Goal: Information Seeking & Learning: Learn about a topic

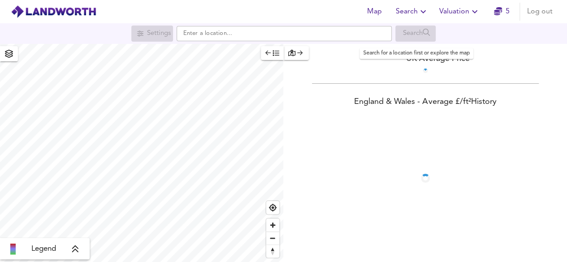
scroll to position [40, 0]
click at [471, 10] on icon "button" at bounding box center [475, 11] width 11 height 11
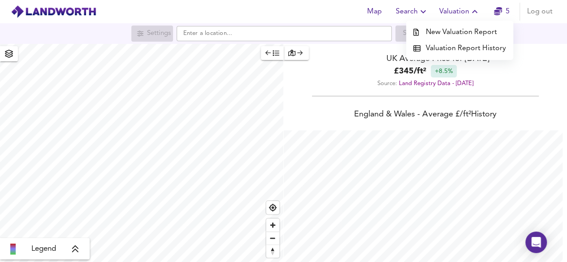
scroll to position [262, 567]
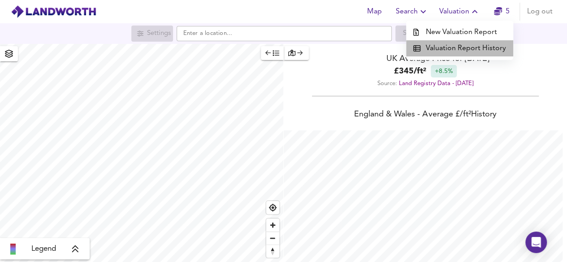
click at [472, 49] on li "Valuation Report History" at bounding box center [459, 48] width 107 height 16
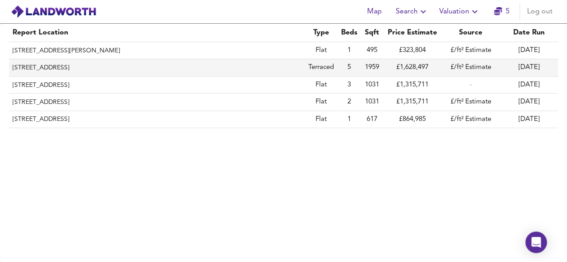
click at [72, 69] on th "[STREET_ADDRESS]" at bounding box center [157, 67] width 296 height 17
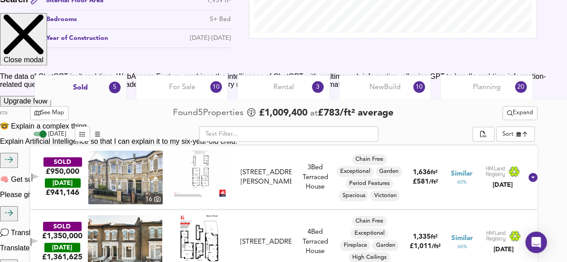
scroll to position [352, 0]
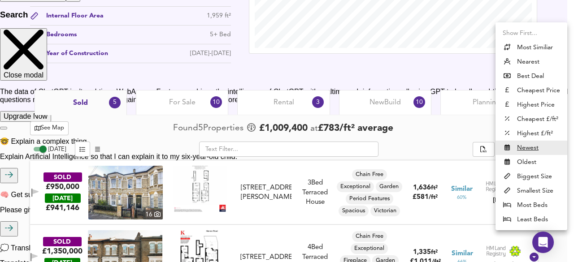
click at [527, 46] on li "Most Similiar" at bounding box center [532, 47] width 72 height 14
type input "similarityscore"
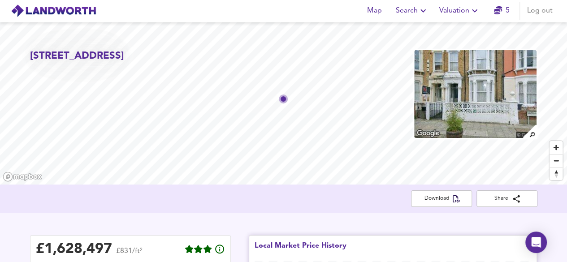
scroll to position [0, 0]
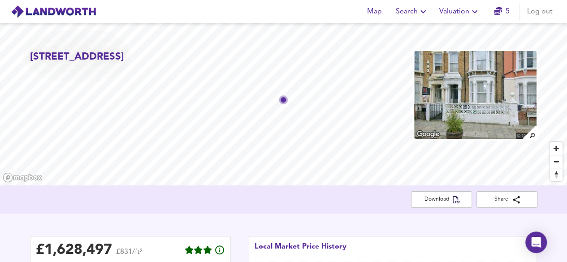
click at [472, 14] on icon "button" at bounding box center [475, 11] width 11 height 11
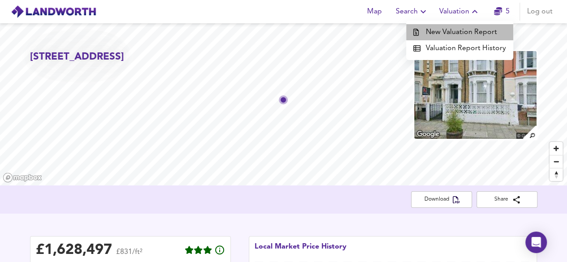
click at [470, 32] on li "New Valuation Report" at bounding box center [459, 32] width 107 height 16
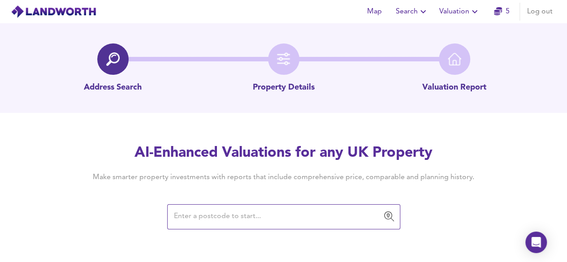
click at [254, 220] on input "text" at bounding box center [277, 217] width 212 height 17
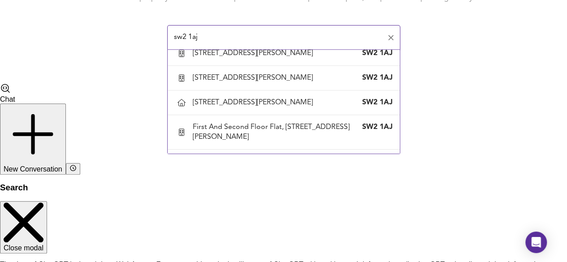
scroll to position [673, 0]
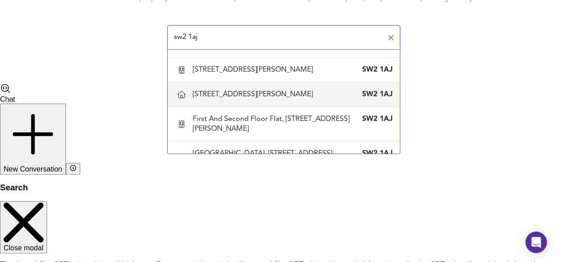
click at [248, 85] on div "[STREET_ADDRESS][PERSON_NAME]" at bounding box center [284, 94] width 218 height 19
type input "[STREET_ADDRESS][PERSON_NAME]"
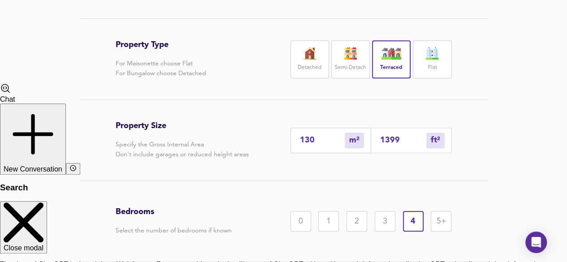
click at [317, 140] on input "130" at bounding box center [322, 140] width 45 height 9
type input "13"
type input "140"
type input "1"
type input "11"
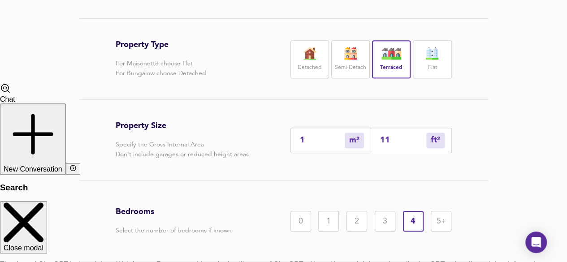
type input "14"
type input "151"
type input "144"
type input "1550"
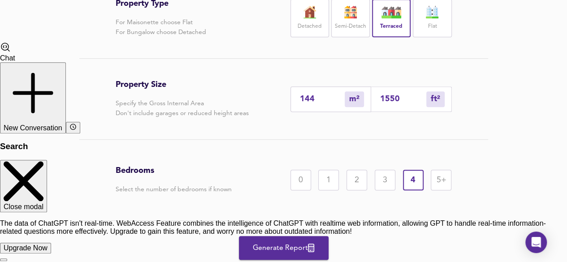
scroll to position [262, 0]
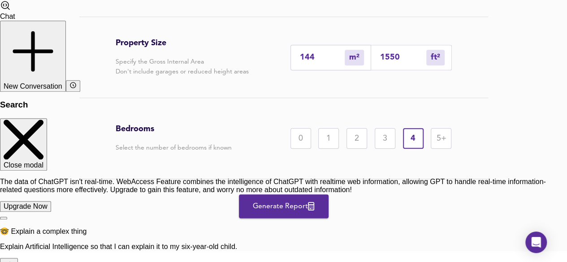
type input "144"
click at [269, 208] on span "Generate Report" at bounding box center [284, 206] width 72 height 13
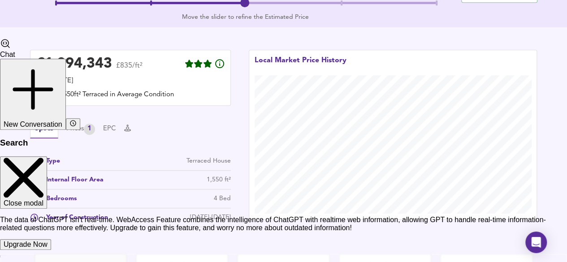
scroll to position [312, 0]
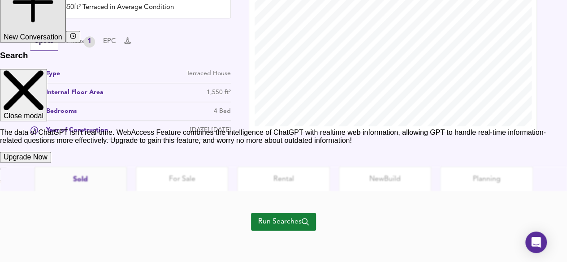
click at [290, 226] on span "Run Searches" at bounding box center [283, 222] width 51 height 13
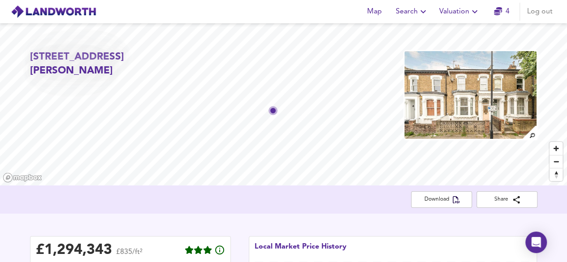
click at [472, 12] on icon "button" at bounding box center [475, 11] width 11 height 11
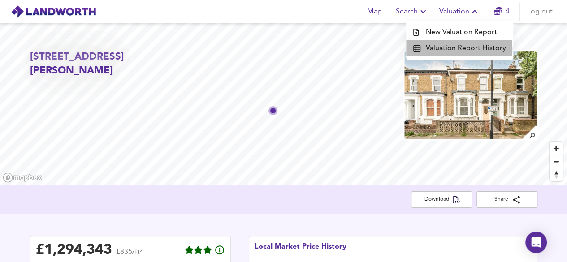
click at [436, 49] on li "Valuation Report History" at bounding box center [459, 48] width 107 height 16
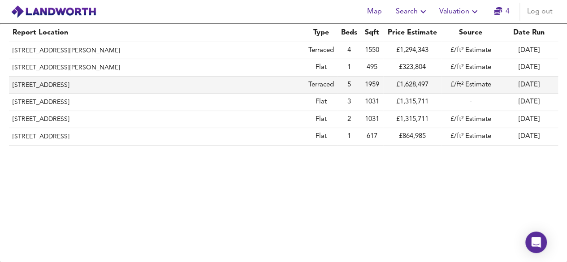
click at [79, 86] on th "[STREET_ADDRESS]" at bounding box center [157, 85] width 296 height 17
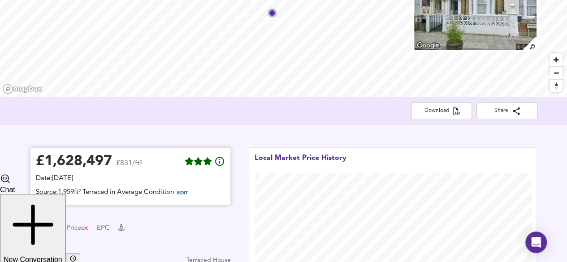
scroll to position [90, 0]
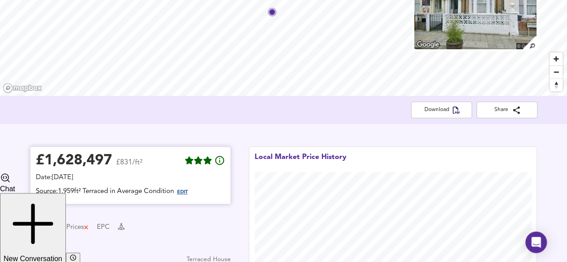
click at [183, 195] on span "EDIT" at bounding box center [182, 192] width 11 height 5
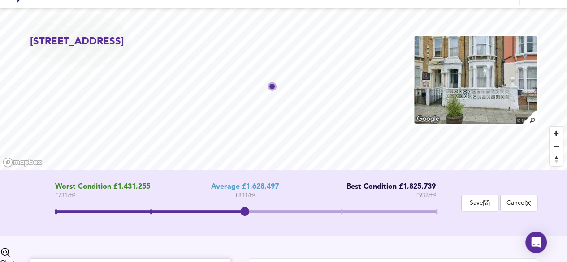
scroll to position [0, 0]
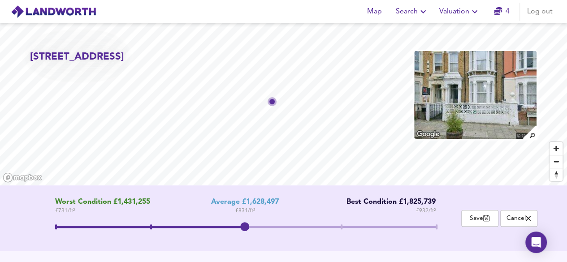
click at [456, 17] on span "Valuation" at bounding box center [460, 11] width 41 height 13
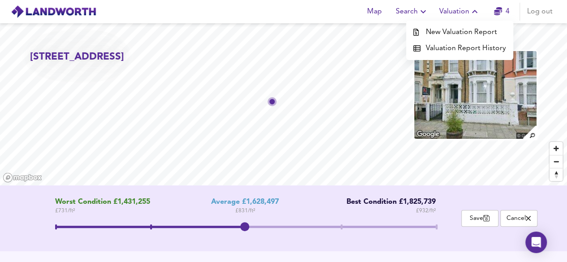
click at [453, 44] on li "Valuation Report History" at bounding box center [459, 48] width 107 height 16
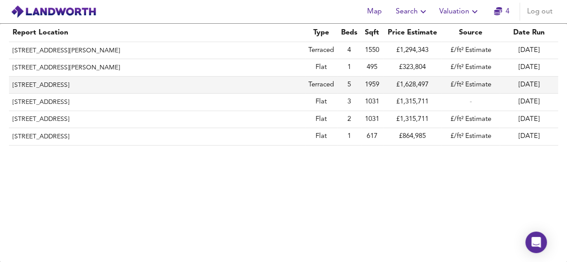
click at [29, 82] on th "[STREET_ADDRESS]" at bounding box center [157, 85] width 296 height 17
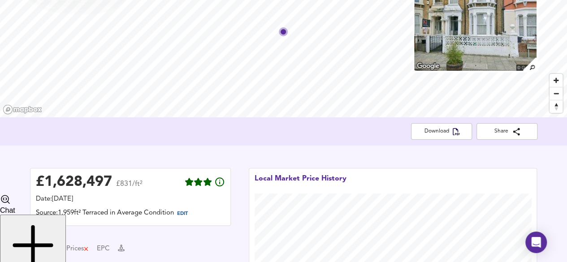
scroll to position [90, 0]
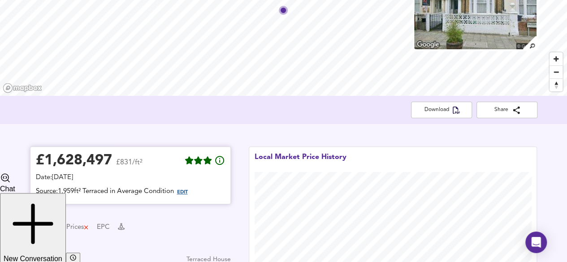
click at [183, 194] on span "EDIT" at bounding box center [182, 192] width 11 height 5
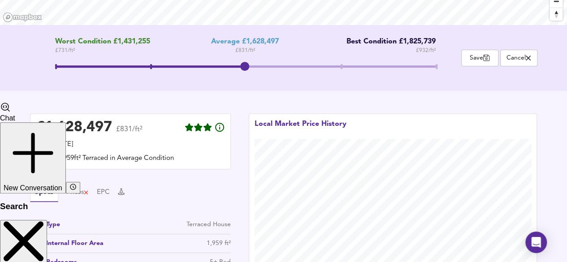
scroll to position [179, 0]
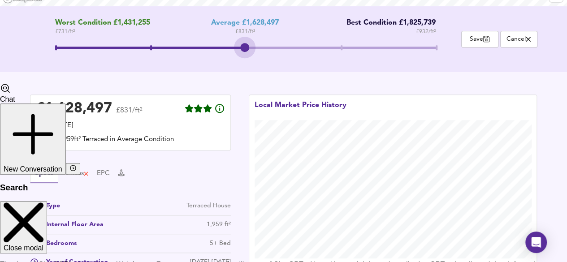
drag, startPoint x: 243, startPoint y: 46, endPoint x: 256, endPoint y: 49, distance: 12.9
click at [256, 49] on span at bounding box center [245, 49] width 381 height 16
drag, startPoint x: 246, startPoint y: 49, endPoint x: 265, endPoint y: 48, distance: 18.4
click at [265, 48] on span at bounding box center [245, 49] width 381 height 16
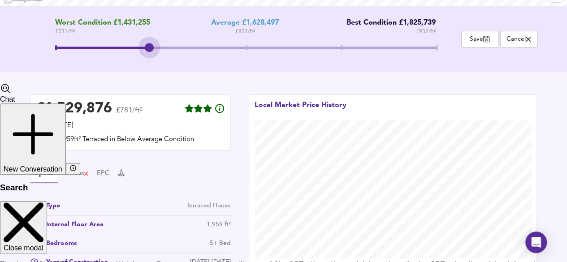
click at [151, 47] on span at bounding box center [245, 49] width 381 height 16
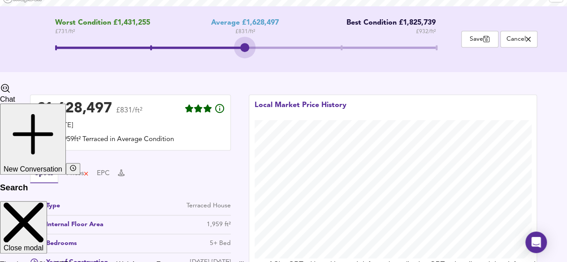
drag, startPoint x: 151, startPoint y: 47, endPoint x: 238, endPoint y: 35, distance: 87.4
click at [237, 35] on div "Worst Condition £1,431,255 £ 731 / ft² Average £1,628,497 £ 831 / ft² Best Cond…" at bounding box center [245, 39] width 431 height 41
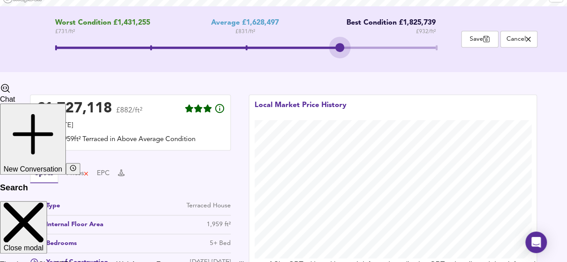
click at [342, 48] on span at bounding box center [342, 47] width 2 height 5
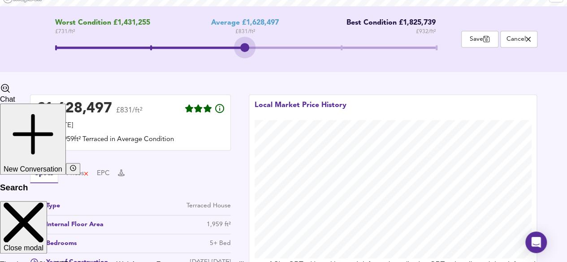
click at [245, 47] on span at bounding box center [150, 48] width 190 height 2
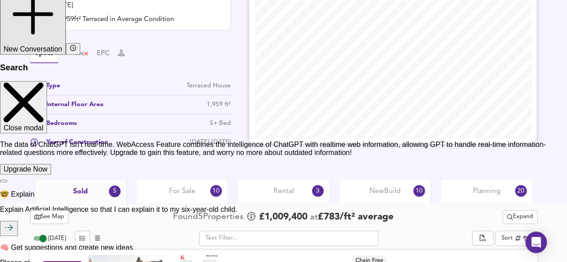
scroll to position [314, 0]
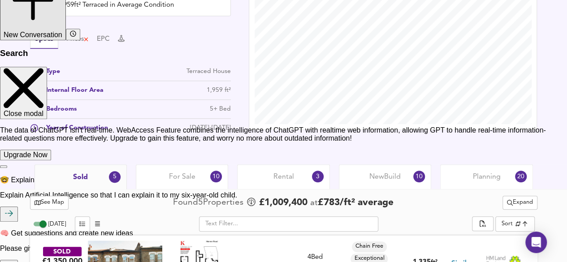
click at [212, 85] on div "Type Terraced House Internal Floor Area 1,959 ft² Bedrooms 5+ Bed Year of Const…" at bounding box center [130, 102] width 201 height 71
click at [222, 90] on div "1,959 ft²" at bounding box center [219, 90] width 24 height 9
click at [208, 91] on div "1,959 ft²" at bounding box center [219, 90] width 24 height 9
click at [47, 91] on div "Internal Floor Area" at bounding box center [71, 90] width 65 height 9
click at [35, 90] on icon at bounding box center [34, 91] width 8 height 8
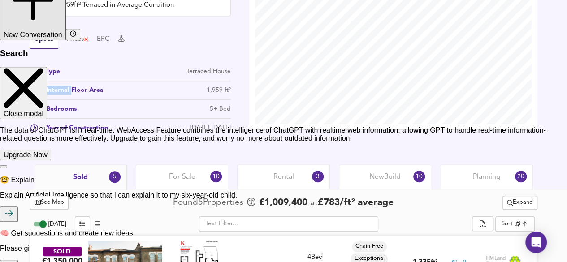
type textarea "Internal"
click at [35, 90] on icon at bounding box center [34, 91] width 8 height 8
click at [214, 90] on div "1,959 ft²" at bounding box center [219, 90] width 24 height 9
click at [215, 90] on div "1,959 ft²" at bounding box center [219, 90] width 24 height 9
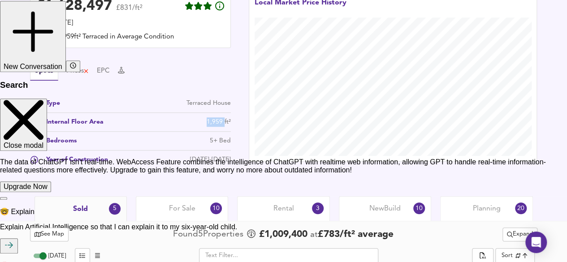
scroll to position [269, 0]
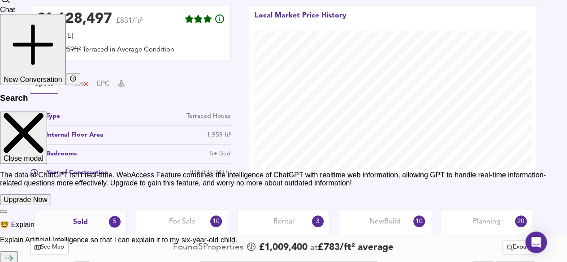
click at [226, 133] on div "1,959 ft²" at bounding box center [219, 135] width 24 height 9
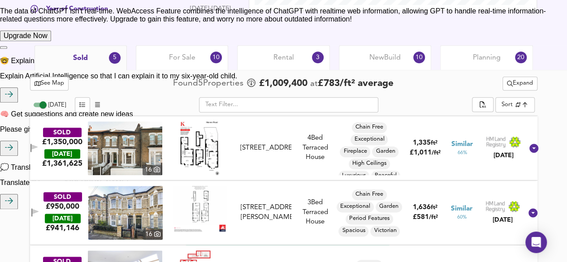
scroll to position [209, 0]
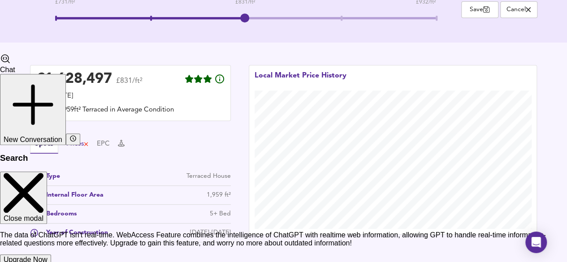
click at [76, 144] on div "Prices" at bounding box center [77, 144] width 23 height 10
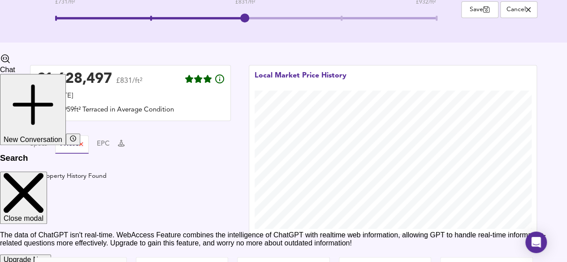
click at [117, 144] on div "Specs Prices EPC" at bounding box center [130, 144] width 201 height 18
click at [110, 144] on button "EPC" at bounding box center [103, 144] width 13 height 10
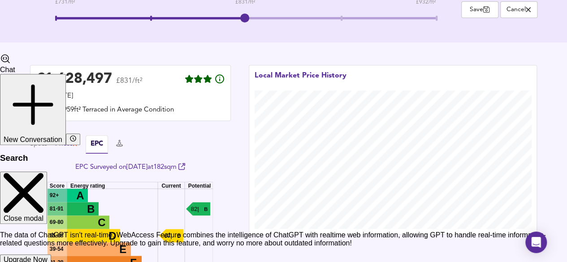
click at [64, 144] on div "Prices" at bounding box center [66, 144] width 23 height 10
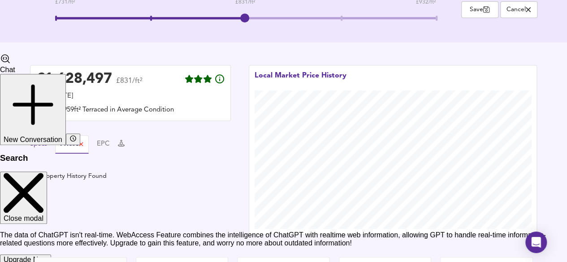
click at [46, 143] on button "Specs" at bounding box center [38, 144] width 17 height 10
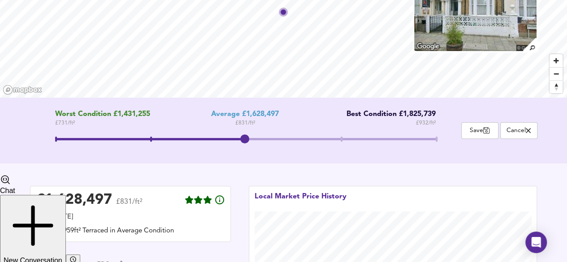
scroll to position [74, 0]
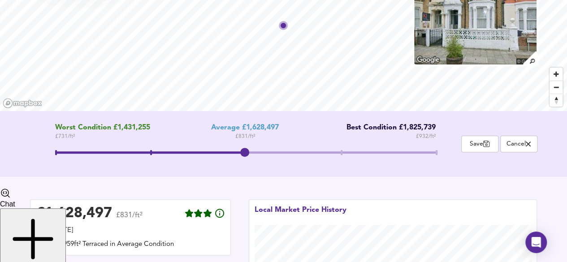
click at [436, 151] on span at bounding box center [245, 154] width 381 height 16
click at [247, 153] on span at bounding box center [245, 154] width 381 height 16
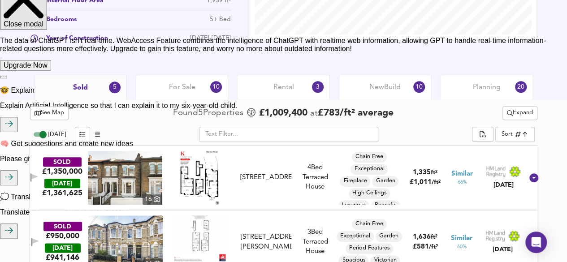
scroll to position [433, 0]
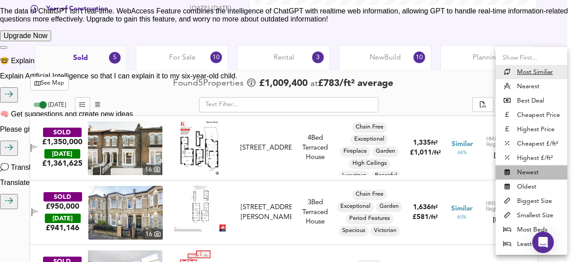
click at [521, 171] on li "Newest" at bounding box center [532, 172] width 72 height 14
type input "newest"
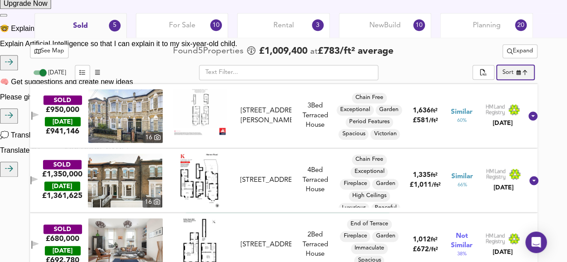
scroll to position [478, 0]
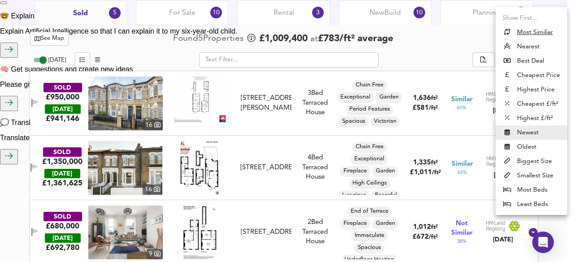
click at [418, 69] on div at bounding box center [287, 131] width 574 height 262
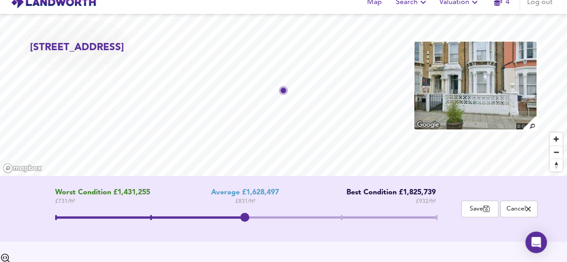
scroll to position [0, 0]
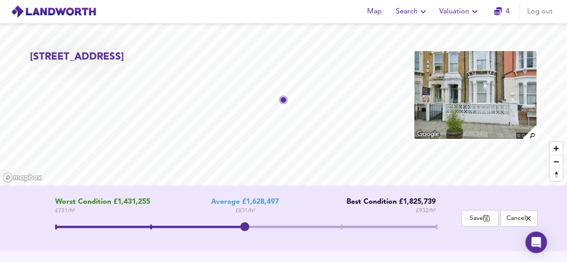
click at [457, 12] on span "Valuation" at bounding box center [460, 11] width 41 height 13
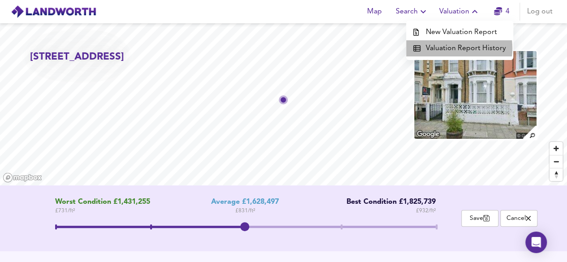
click at [448, 48] on li "Valuation Report History" at bounding box center [459, 48] width 107 height 16
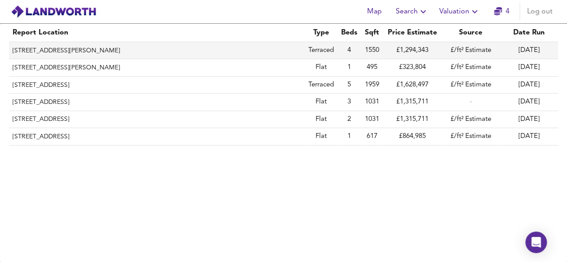
click at [39, 52] on th "[STREET_ADDRESS][PERSON_NAME]" at bounding box center [157, 50] width 296 height 17
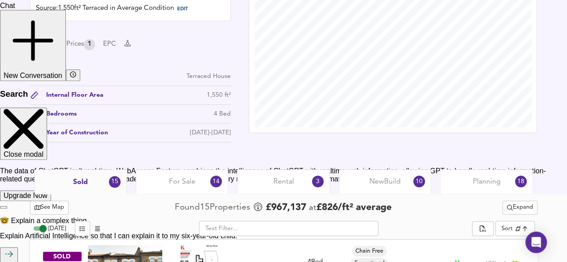
scroll to position [359, 0]
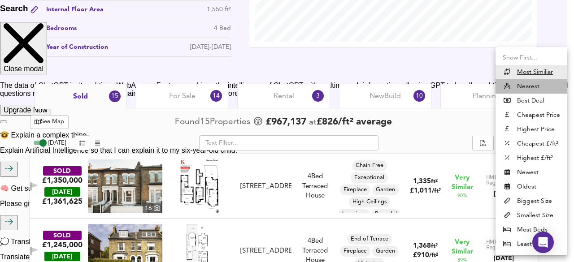
click at [527, 83] on li "Nearest" at bounding box center [532, 86] width 72 height 14
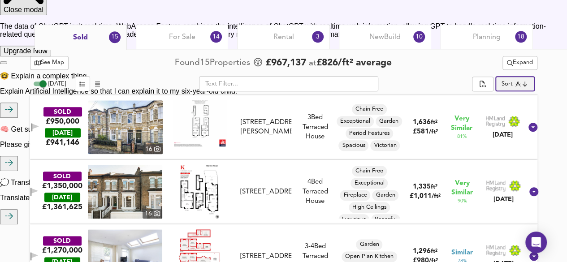
scroll to position [415, 0]
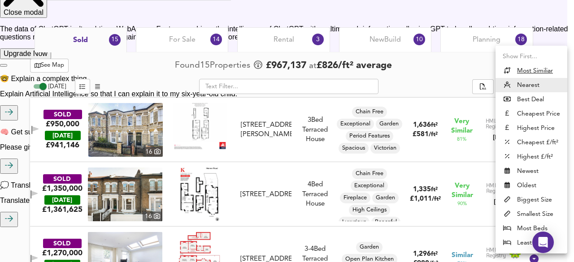
click at [538, 70] on u "Most Similiar" at bounding box center [535, 70] width 36 height 9
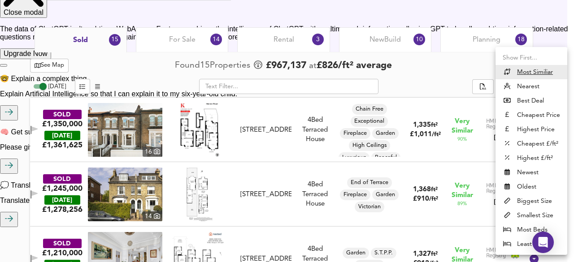
click at [519, 99] on li "Best Deal" at bounding box center [532, 101] width 72 height 14
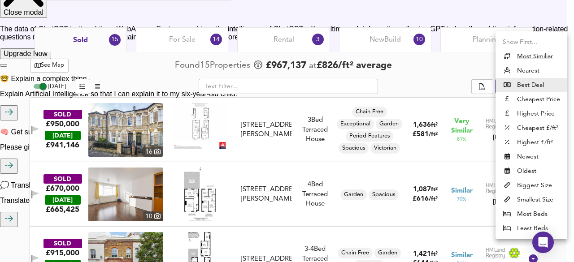
click at [525, 100] on li "Cheapest Price" at bounding box center [532, 99] width 72 height 14
type input "cheapest"
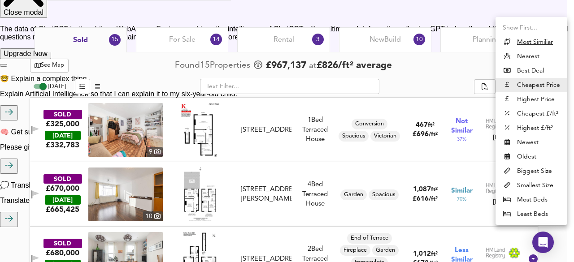
click at [531, 86] on li "Cheapest Price" at bounding box center [532, 85] width 72 height 14
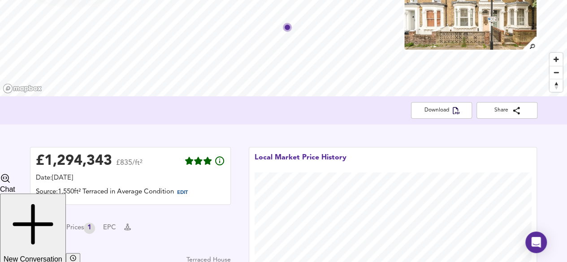
scroll to position [90, 0]
click at [183, 192] on span "EDIT" at bounding box center [182, 192] width 11 height 5
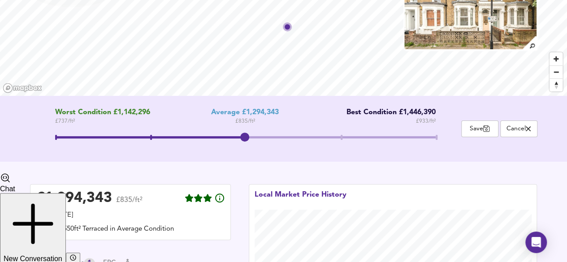
click at [339, 136] on span at bounding box center [245, 137] width 381 height 2
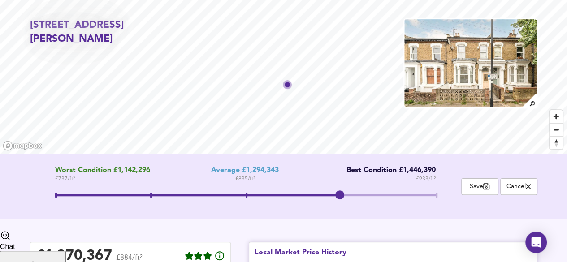
scroll to position [0, 0]
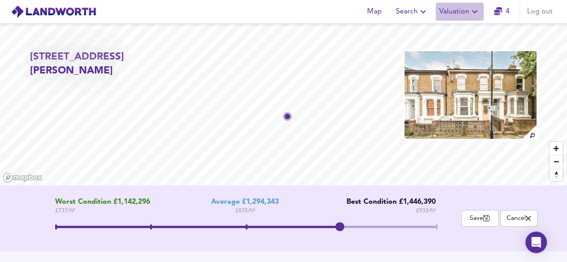
click at [475, 14] on icon "button" at bounding box center [475, 11] width 11 height 11
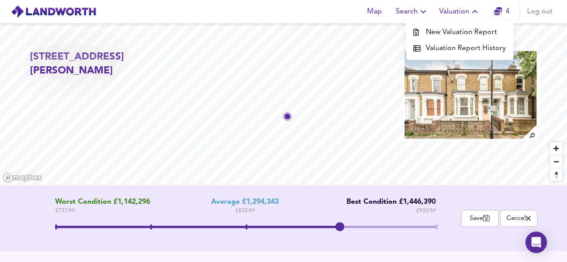
click at [480, 48] on li "Valuation Report History" at bounding box center [459, 48] width 107 height 16
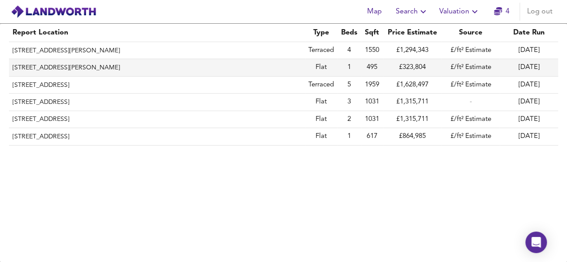
click at [178, 63] on th "[STREET_ADDRESS][PERSON_NAME]" at bounding box center [157, 67] width 296 height 17
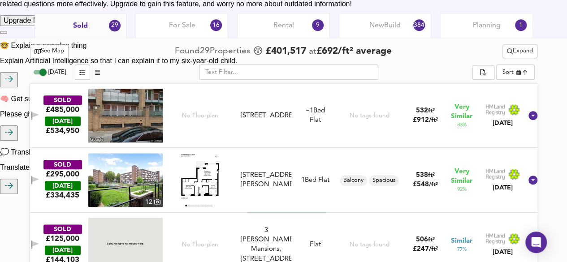
scroll to position [448, 0]
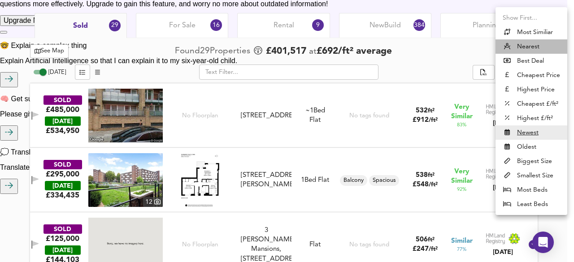
click at [530, 44] on li "Nearest" at bounding box center [532, 46] width 72 height 14
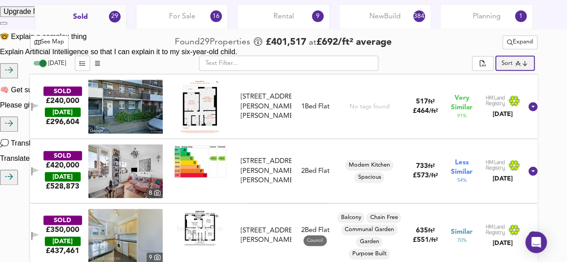
scroll to position [404, 0]
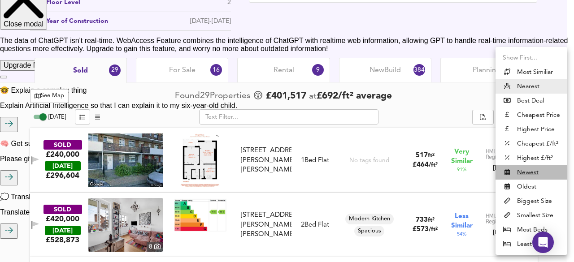
click at [521, 175] on u "Newest" at bounding box center [528, 172] width 22 height 9
type input "newest"
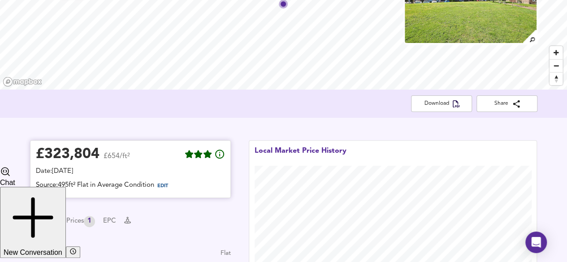
scroll to position [0, 0]
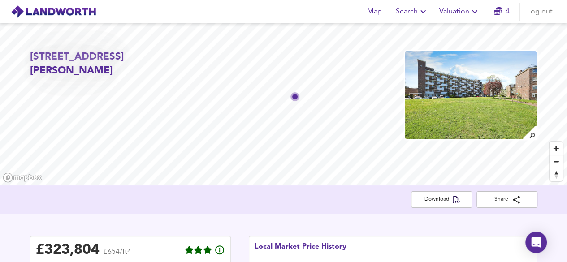
click at [471, 13] on icon "button" at bounding box center [475, 11] width 11 height 11
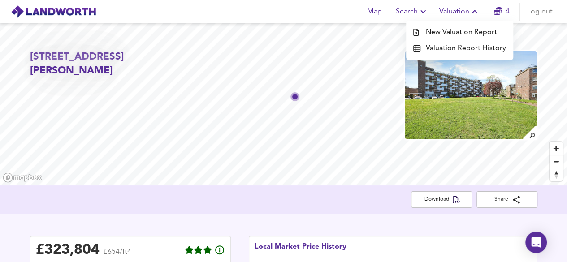
click at [456, 48] on li "Valuation Report History" at bounding box center [459, 48] width 107 height 16
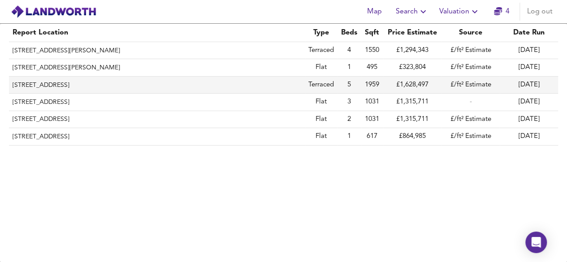
click at [32, 83] on th "[STREET_ADDRESS]" at bounding box center [157, 85] width 296 height 17
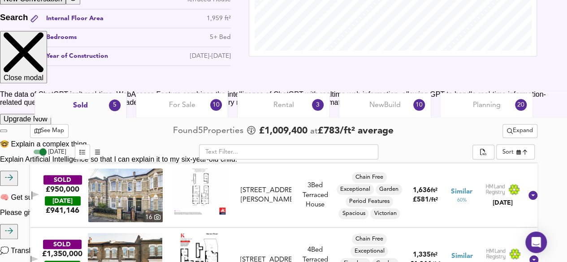
scroll to position [359, 0]
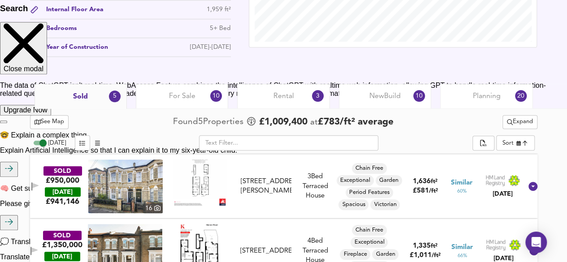
click at [498, 97] on span "Planning" at bounding box center [487, 96] width 28 height 10
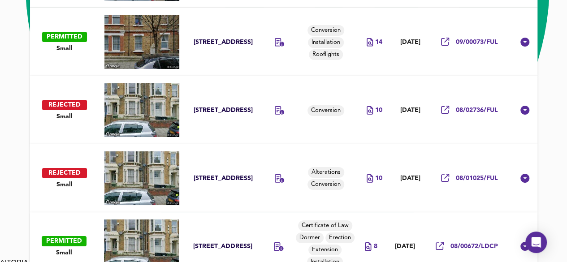
scroll to position [1617, 0]
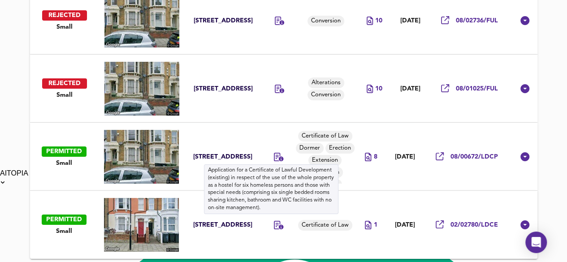
click at [274, 226] on icon at bounding box center [279, 225] width 10 height 9
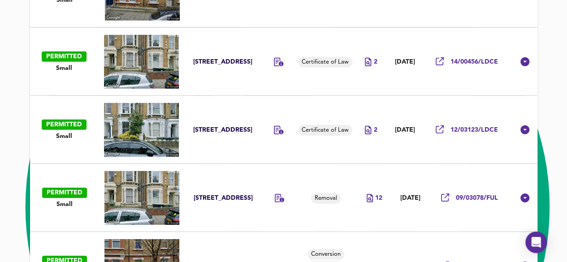
scroll to position [1258, 0]
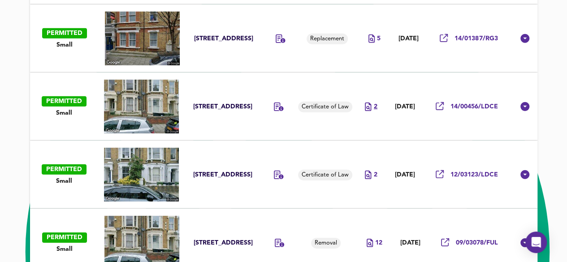
click at [365, 107] on icon at bounding box center [368, 107] width 6 height 9
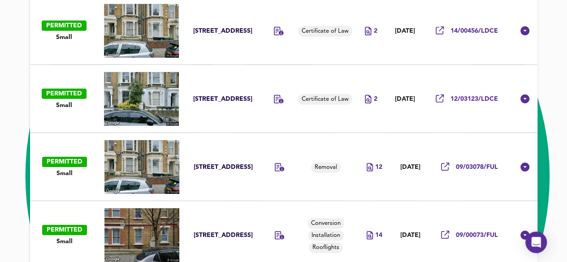
scroll to position [1348, 0]
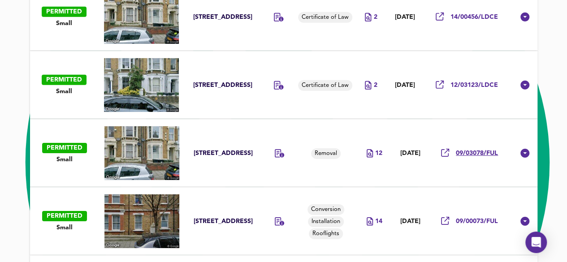
click at [470, 149] on div "09/03078/FUL" at bounding box center [469, 153] width 57 height 9
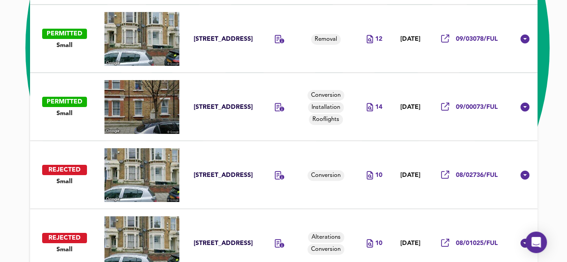
scroll to position [1483, 0]
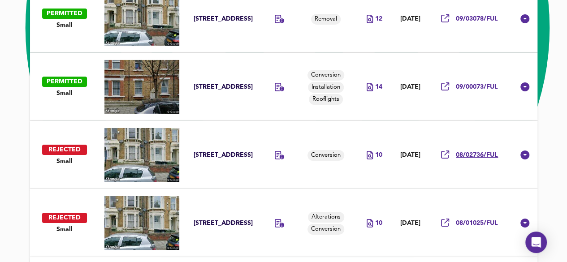
click at [480, 156] on span "08/02736/FUL" at bounding box center [477, 155] width 42 height 9
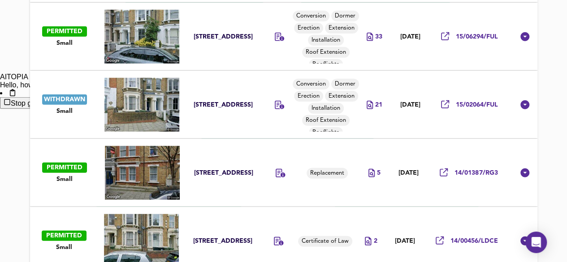
scroll to position [1079, 0]
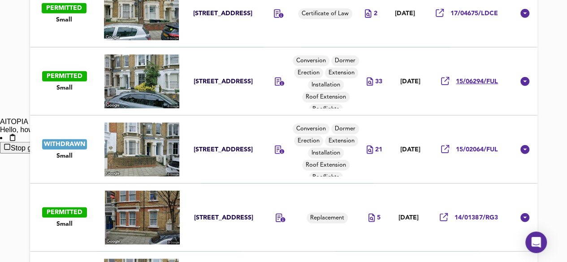
click at [479, 80] on span "15/06294/FUL" at bounding box center [477, 82] width 42 height 9
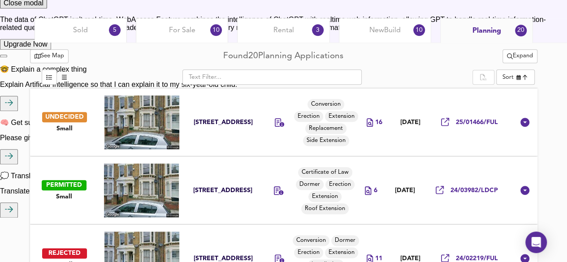
scroll to position [406, 0]
